Goal: Navigation & Orientation: Understand site structure

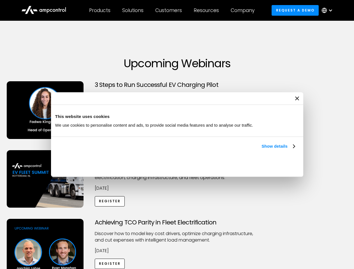
click at [261, 150] on link "Show details" at bounding box center [277, 146] width 33 height 7
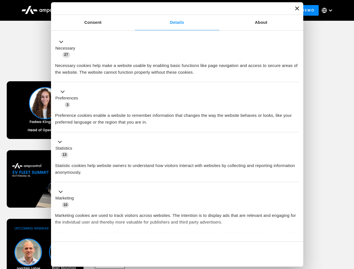
click at [295, 76] on div "Necessary cookies help make a website usable by enabling basic functions like p…" at bounding box center [177, 67] width 244 height 18
click at [348, 226] on div "Achieving TCO Parity in Fleet Electrification Discover how to model key cost dr…" at bounding box center [177, 263] width 352 height 88
click at [172, 10] on div "Customers" at bounding box center [168, 10] width 27 height 6
click at [99, 10] on div "Products" at bounding box center [99, 10] width 21 height 6
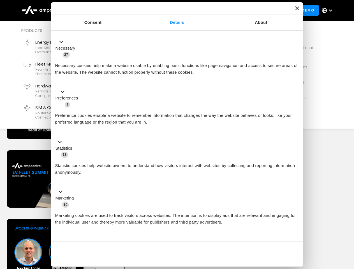
click at [133, 10] on div "Solutions" at bounding box center [132, 10] width 21 height 6
click at [169, 10] on div "Customers" at bounding box center [168, 10] width 27 height 6
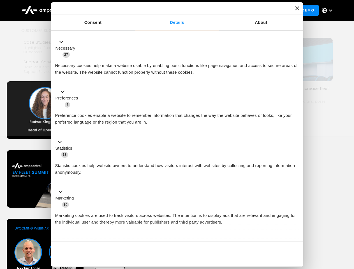
click at [207, 10] on div "Resources" at bounding box center [206, 10] width 25 height 6
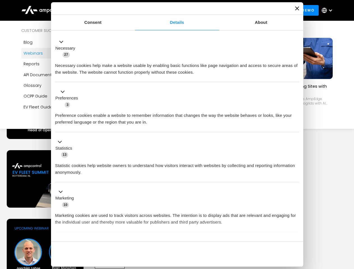
click at [244, 10] on div "Company" at bounding box center [242, 10] width 24 height 6
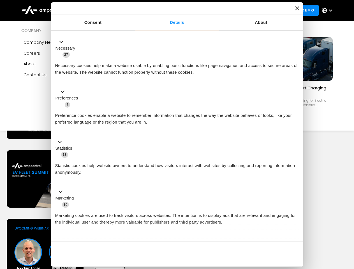
click at [328, 10] on div at bounding box center [330, 10] width 4 height 4
